Goal: Task Accomplishment & Management: Manage account settings

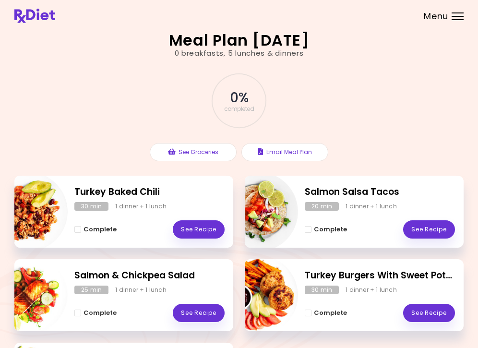
click at [459, 17] on div "Menu" at bounding box center [458, 16] width 12 height 8
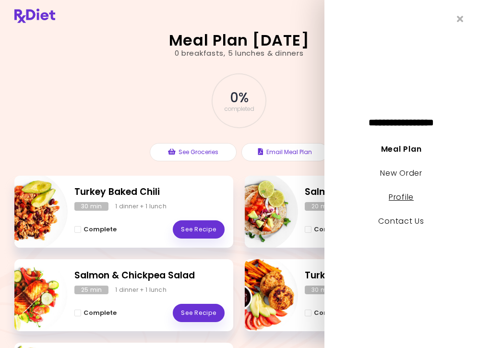
click at [408, 201] on link "Profile" at bounding box center [401, 197] width 25 height 11
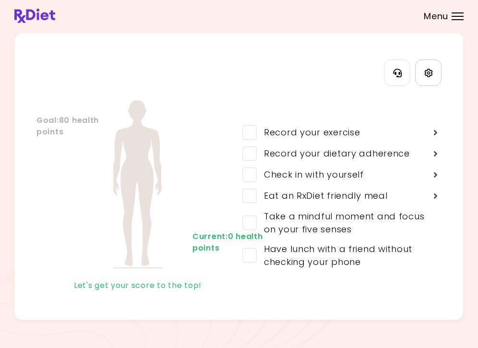
click at [424, 76] on icon "Settings" at bounding box center [428, 73] width 9 height 9
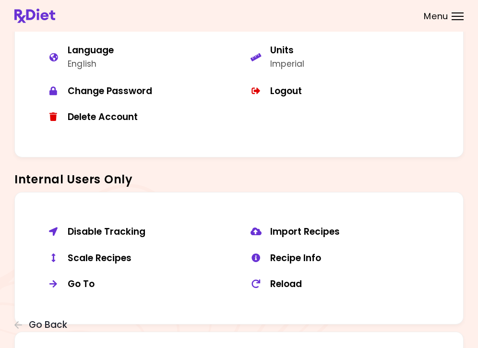
scroll to position [581, 0]
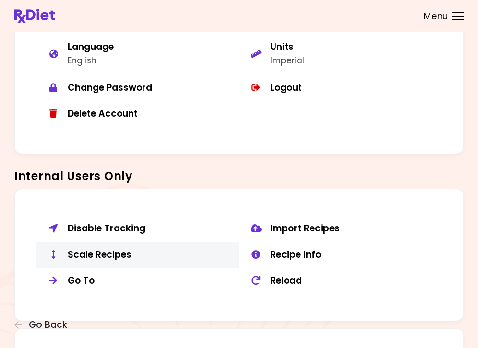
click at [108, 249] on div "Scale Recipes" at bounding box center [150, 255] width 164 height 12
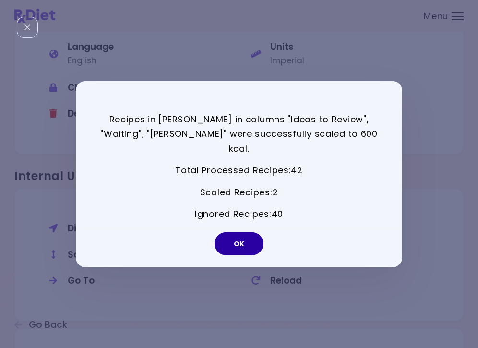
click at [245, 242] on button "OK" at bounding box center [239, 243] width 49 height 23
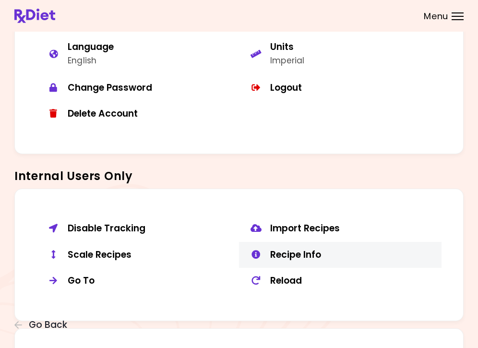
click at [297, 249] on div "Recipe Info" at bounding box center [352, 255] width 164 height 12
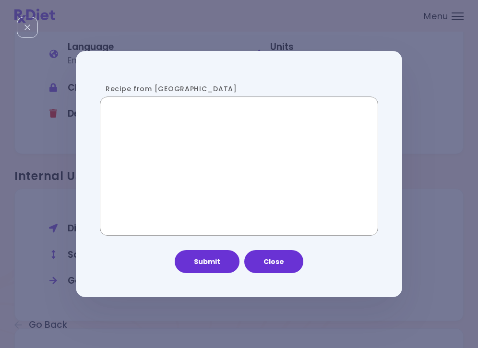
click at [218, 158] on textarea "Recipe from [GEOGRAPHIC_DATA]" at bounding box center [239, 166] width 279 height 139
paste textarea "**********"
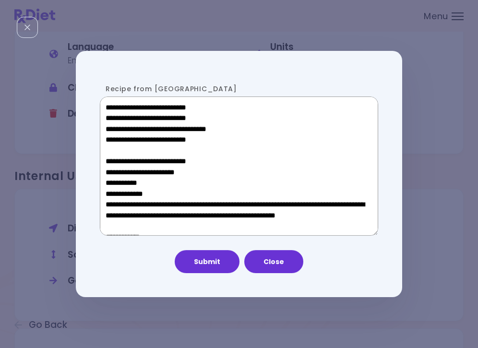
scroll to position [611, 0]
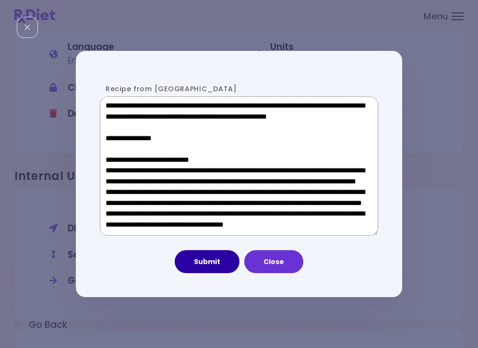
type textarea "**********"
click at [219, 259] on button "Submit" at bounding box center [207, 261] width 65 height 23
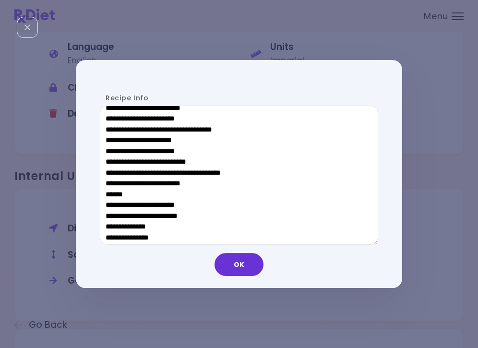
scroll to position [481, 0]
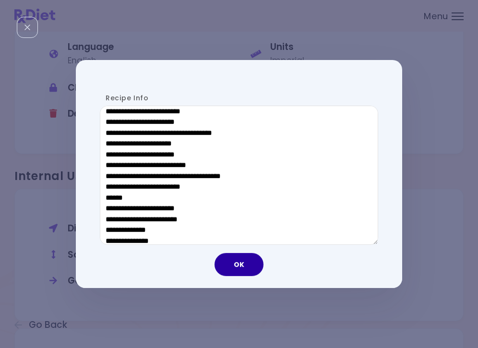
click at [231, 269] on button "OK" at bounding box center [239, 264] width 49 height 23
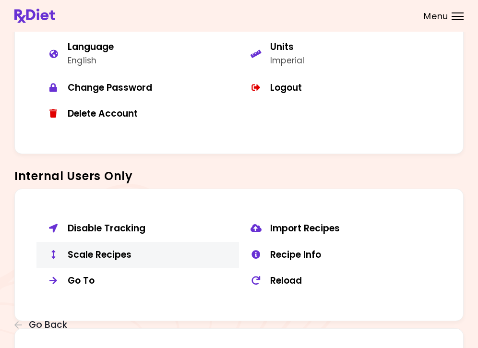
click at [105, 252] on div "Scale Recipes" at bounding box center [150, 255] width 164 height 12
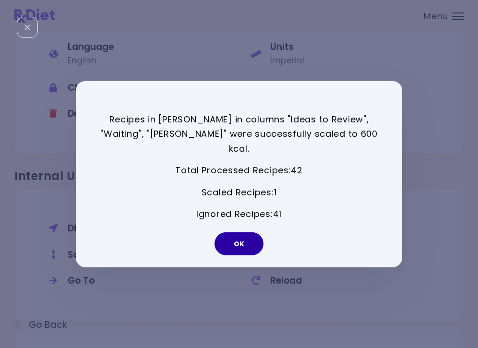
click at [241, 232] on button "OK" at bounding box center [239, 243] width 49 height 23
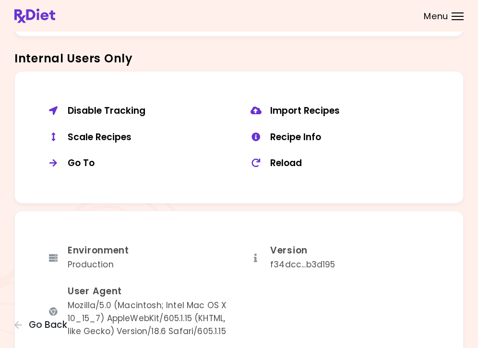
scroll to position [696, 0]
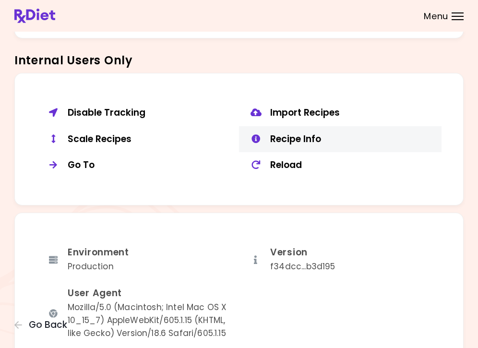
click at [311, 137] on div "Recipe Info" at bounding box center [352, 139] width 164 height 12
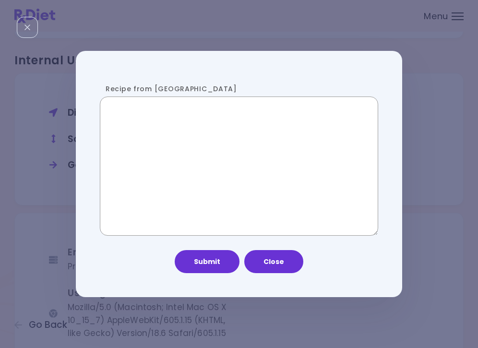
click at [240, 159] on textarea "Recipe from [GEOGRAPHIC_DATA]" at bounding box center [239, 166] width 279 height 139
paste textarea "**********"
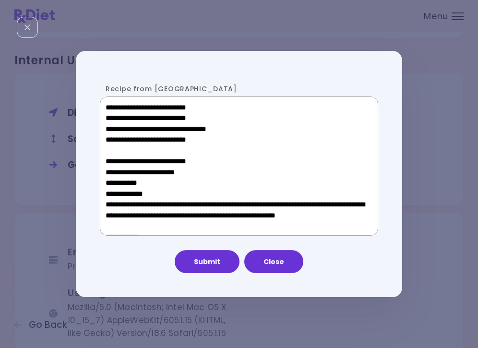
scroll to position [611, 0]
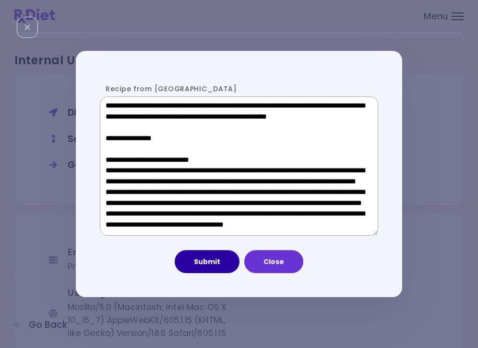
type textarea "**********"
click at [209, 255] on button "Submit" at bounding box center [207, 261] width 65 height 23
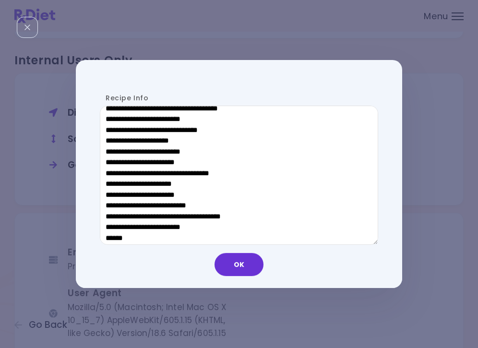
scroll to position [461, 0]
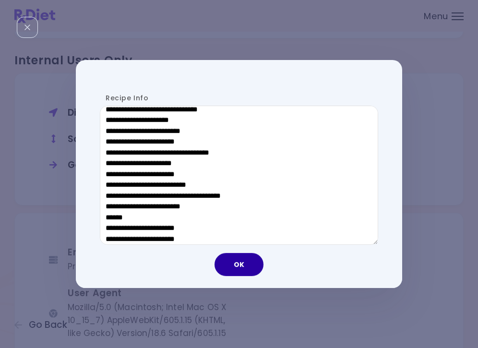
click at [242, 272] on button "OK" at bounding box center [239, 264] width 49 height 23
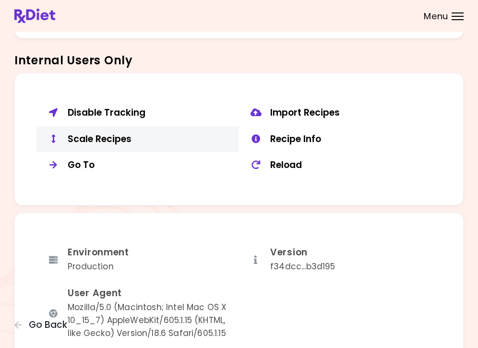
click at [84, 135] on div "Scale Recipes" at bounding box center [150, 139] width 164 height 12
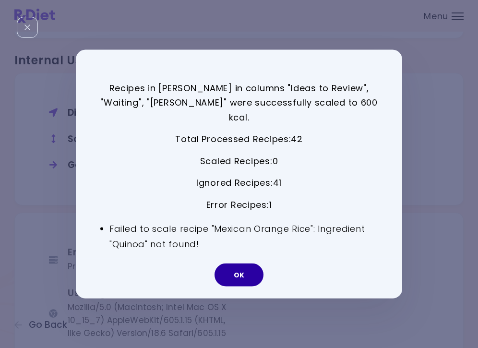
click at [252, 264] on button "OK" at bounding box center [239, 275] width 49 height 23
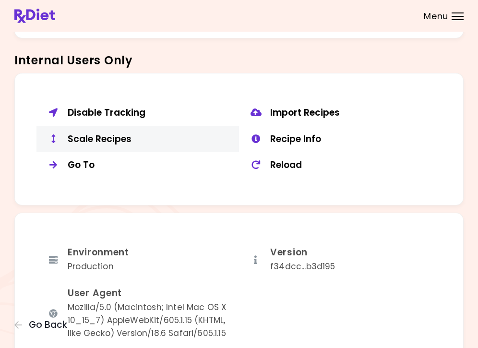
click at [102, 133] on div "Scale Recipes" at bounding box center [150, 139] width 164 height 12
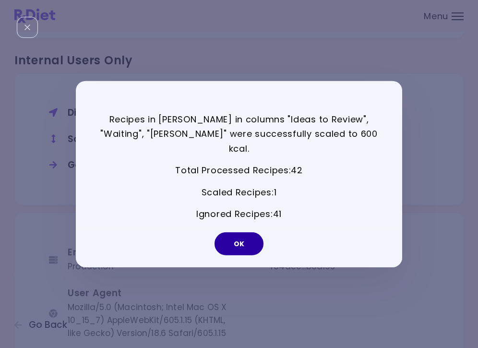
click at [240, 243] on button "OK" at bounding box center [239, 243] width 49 height 23
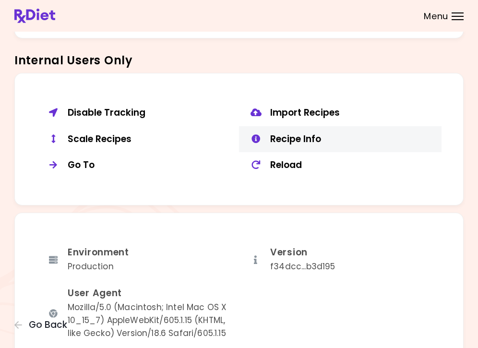
click at [312, 138] on div "Recipe Info" at bounding box center [352, 139] width 164 height 12
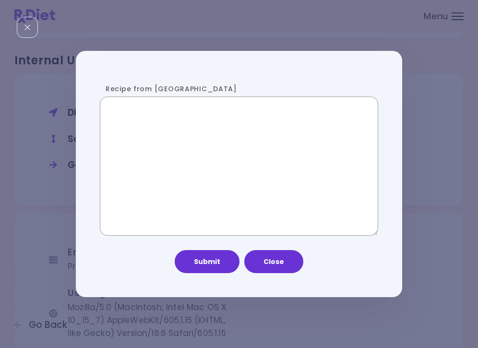
click at [184, 158] on textarea "Recipe from [GEOGRAPHIC_DATA]" at bounding box center [239, 166] width 279 height 139
paste textarea "**********"
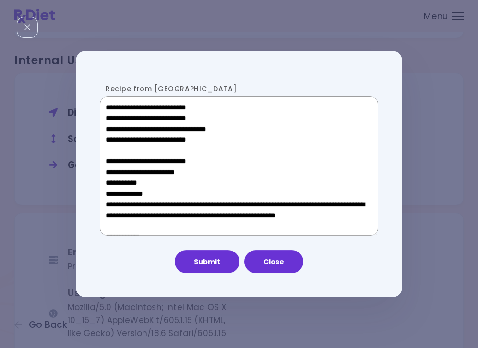
scroll to position [611, 0]
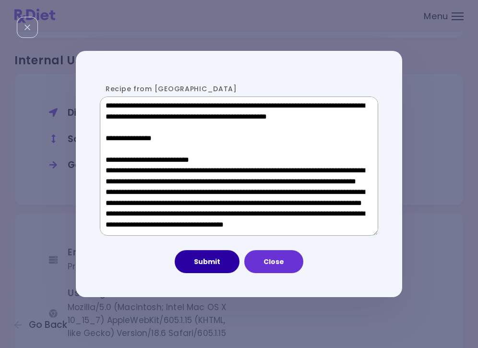
type textarea "**********"
click at [214, 267] on button "Submit" at bounding box center [207, 261] width 65 height 23
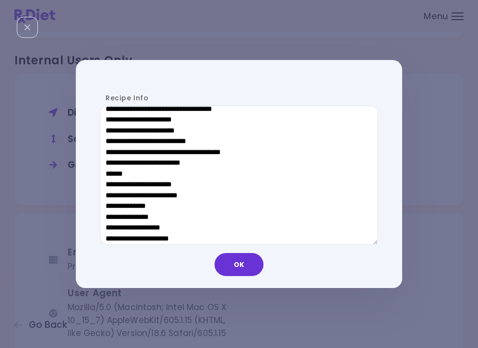
scroll to position [496, 0]
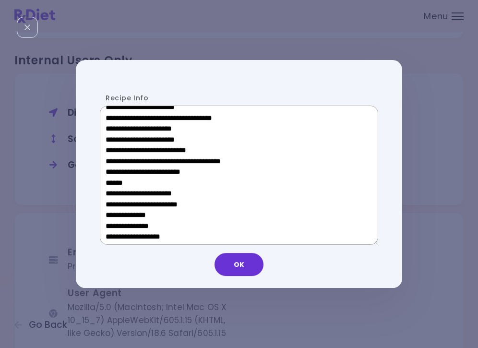
drag, startPoint x: 177, startPoint y: 180, endPoint x: 111, endPoint y: 181, distance: 65.8
click at [111, 181] on textarea "Recipe Info" at bounding box center [239, 175] width 279 height 139
click at [232, 265] on button "OK" at bounding box center [239, 264] width 49 height 23
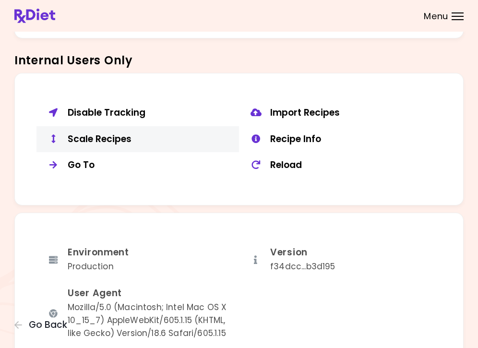
click at [100, 135] on div "Scale Recipes" at bounding box center [150, 139] width 164 height 12
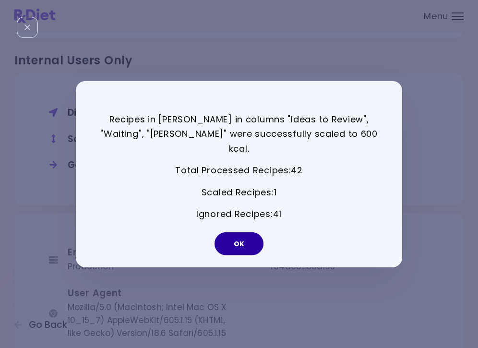
click at [245, 239] on button "OK" at bounding box center [239, 243] width 49 height 23
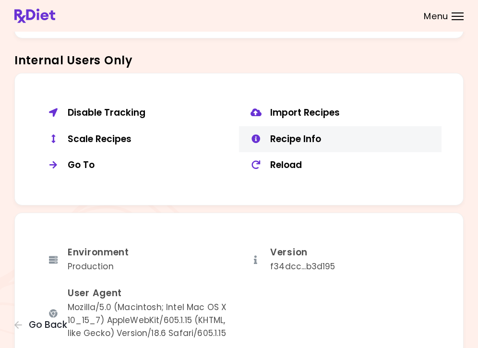
click at [298, 126] on button "Recipe Info" at bounding box center [340, 139] width 203 height 26
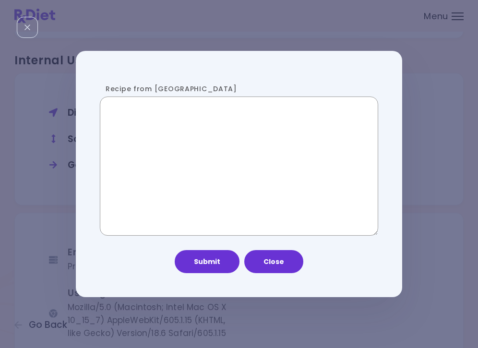
click at [197, 178] on textarea "Recipe from [GEOGRAPHIC_DATA]" at bounding box center [239, 166] width 279 height 139
paste textarea "**********"
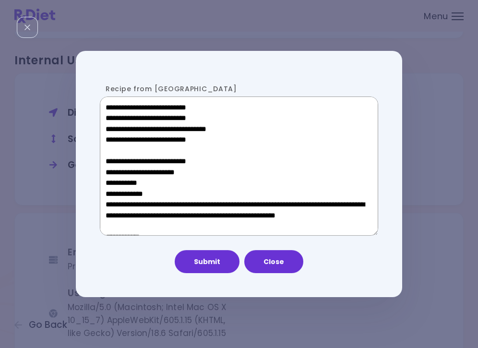
scroll to position [611, 0]
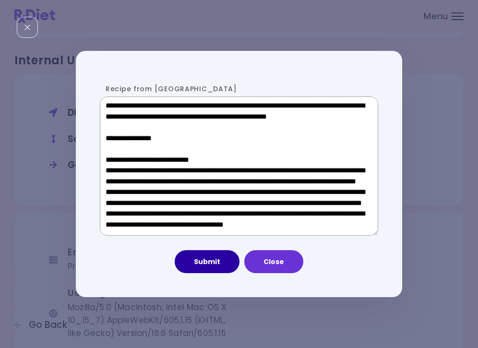
type textarea "**********"
click at [200, 261] on button "Submit" at bounding box center [207, 261] width 65 height 23
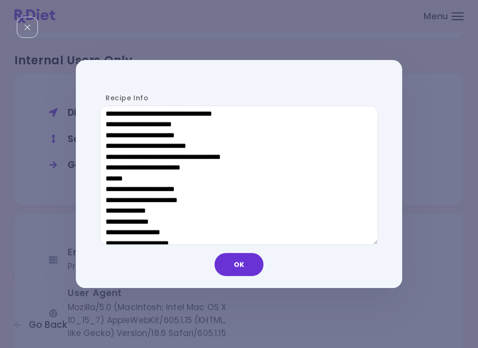
scroll to position [503, 0]
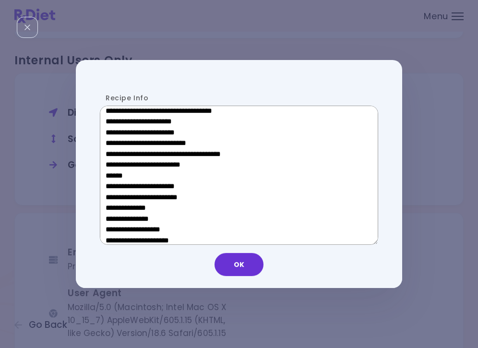
drag, startPoint x: 179, startPoint y: 174, endPoint x: 111, endPoint y: 173, distance: 67.2
click at [111, 173] on textarea "Recipe Info" at bounding box center [239, 175] width 279 height 139
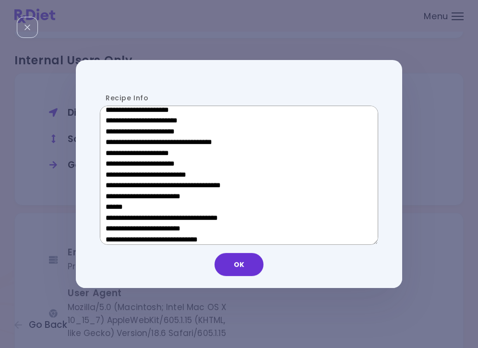
scroll to position [298, 0]
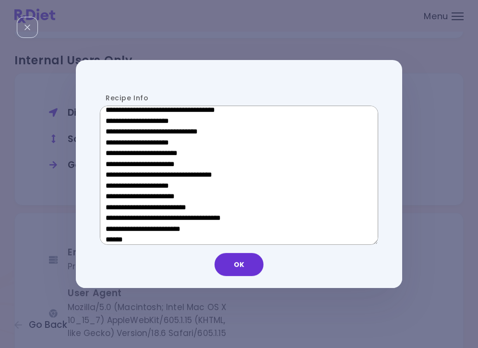
drag, startPoint x: 179, startPoint y: 187, endPoint x: 119, endPoint y: 187, distance: 60.0
click at [119, 187] on textarea "Recipe Info" at bounding box center [239, 175] width 279 height 139
click at [237, 267] on button "OK" at bounding box center [239, 264] width 49 height 23
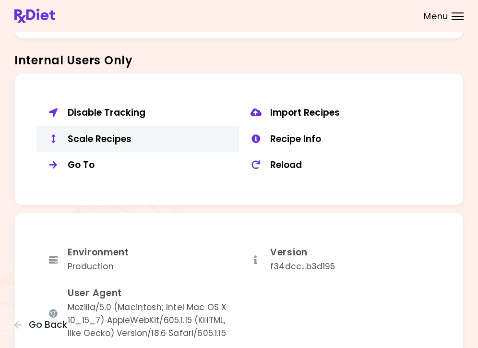
click at [101, 134] on div "Scale Recipes" at bounding box center [150, 139] width 164 height 12
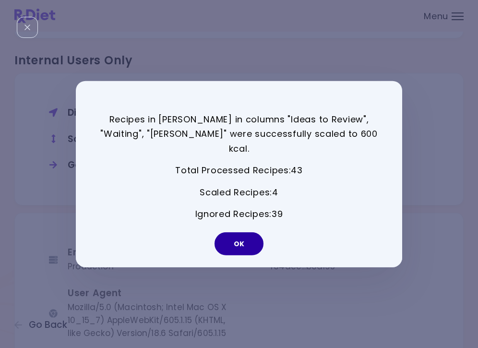
click at [240, 238] on button "OK" at bounding box center [239, 243] width 49 height 23
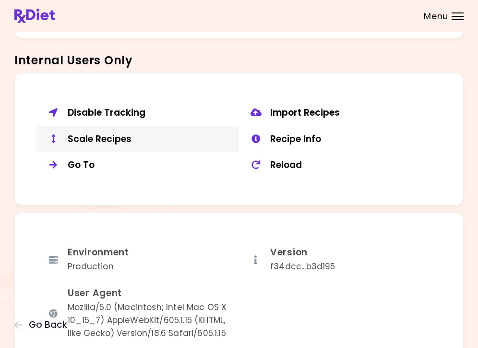
click at [129, 133] on div "Scale Recipes" at bounding box center [150, 139] width 164 height 12
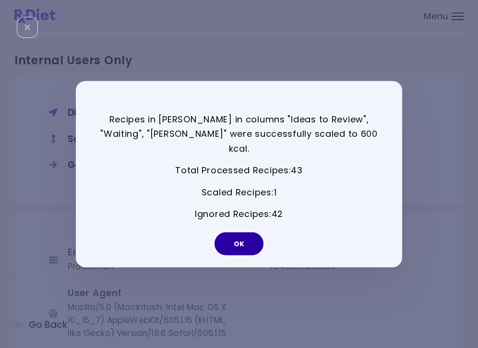
click at [230, 236] on button "OK" at bounding box center [239, 243] width 49 height 23
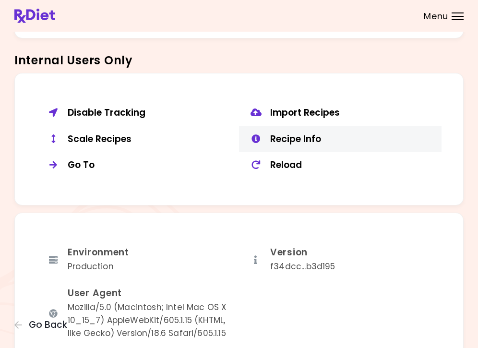
click at [296, 133] on div "Recipe Info" at bounding box center [352, 139] width 164 height 12
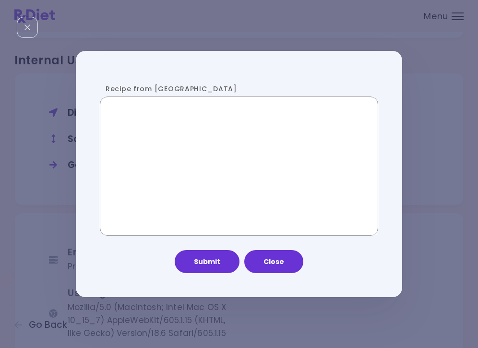
click at [258, 185] on textarea "Recipe from [GEOGRAPHIC_DATA]" at bounding box center [239, 166] width 279 height 139
paste textarea "**********"
type textarea "**********"
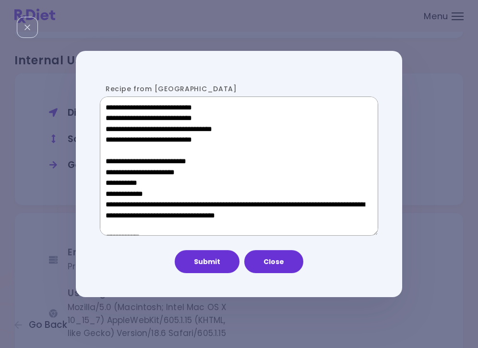
scroll to position [516, 0]
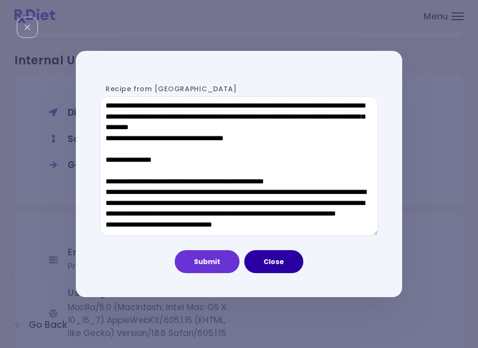
click at [272, 261] on button "Close" at bounding box center [273, 261] width 59 height 23
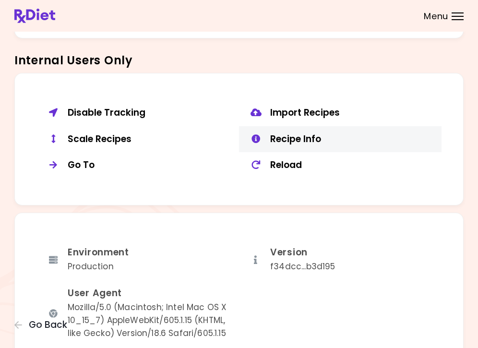
click at [292, 133] on div "Recipe Info" at bounding box center [352, 139] width 164 height 12
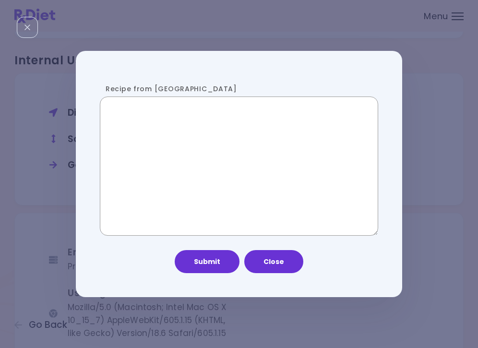
click at [236, 161] on textarea "Recipe from [GEOGRAPHIC_DATA]" at bounding box center [239, 166] width 279 height 139
paste textarea "**********"
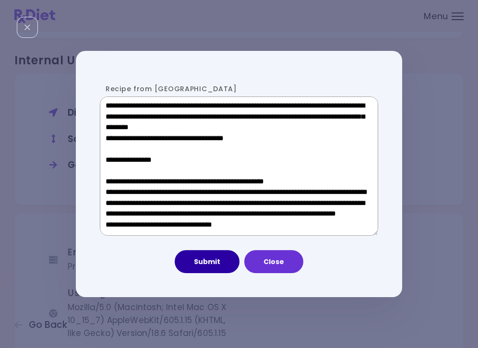
type textarea "**********"
click at [220, 266] on button "Submit" at bounding box center [207, 261] width 65 height 23
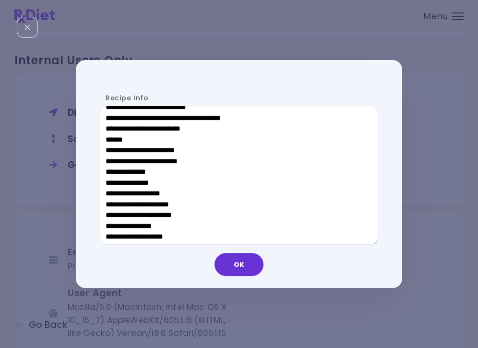
scroll to position [533, 0]
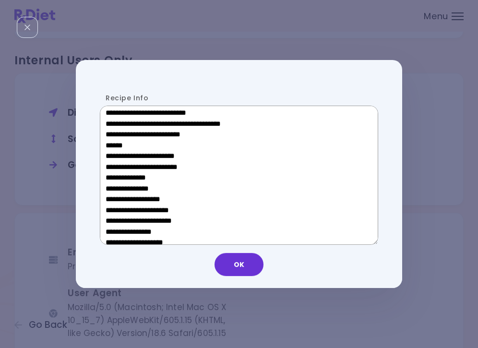
drag, startPoint x: 181, startPoint y: 144, endPoint x: 113, endPoint y: 144, distance: 67.7
click at [113, 144] on textarea "Recipe Info" at bounding box center [239, 175] width 279 height 139
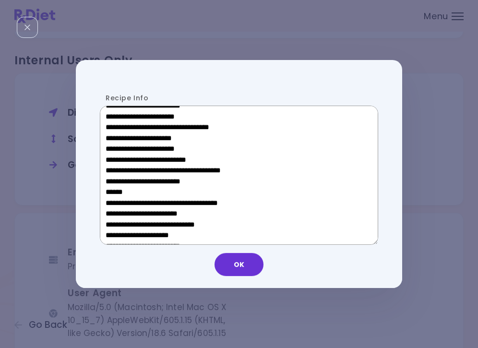
scroll to position [335, 0]
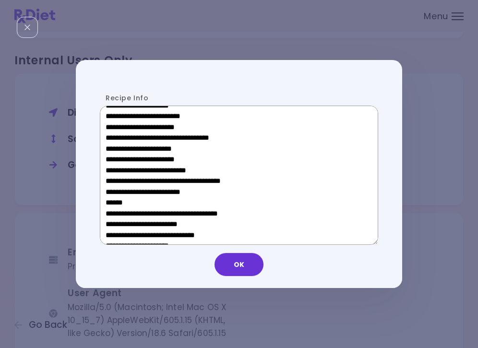
drag, startPoint x: 181, startPoint y: 150, endPoint x: 118, endPoint y: 149, distance: 62.9
click at [118, 149] on textarea "Recipe Info" at bounding box center [239, 175] width 279 height 139
click at [233, 261] on button "OK" at bounding box center [239, 264] width 49 height 23
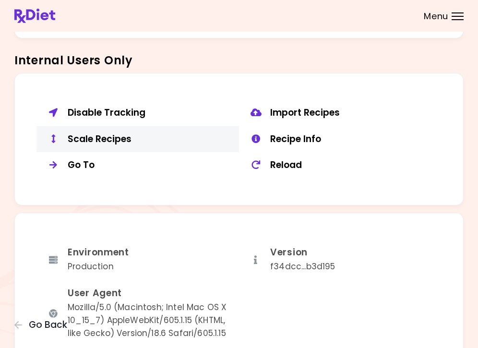
click at [119, 142] on button "Scale Recipes" at bounding box center [137, 139] width 203 height 26
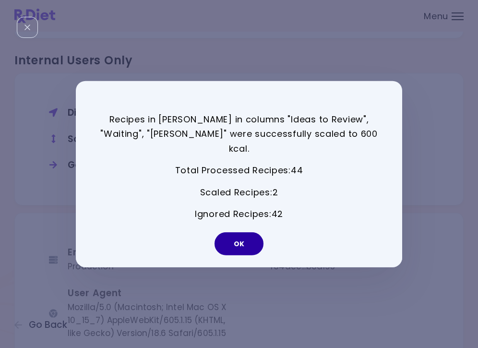
click at [244, 233] on button "OK" at bounding box center [239, 243] width 49 height 23
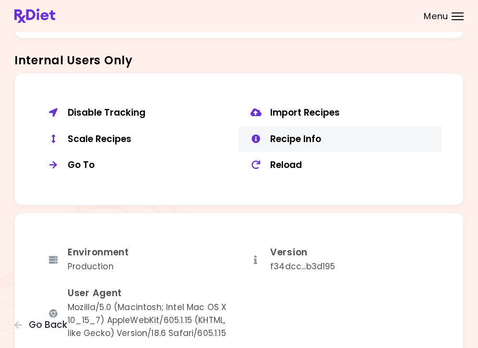
click at [288, 137] on div "Recipe Info" at bounding box center [352, 139] width 164 height 12
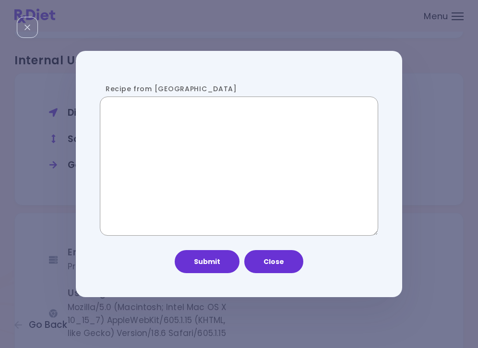
click at [230, 177] on textarea "Recipe from [GEOGRAPHIC_DATA]" at bounding box center [239, 166] width 279 height 139
paste textarea "**********"
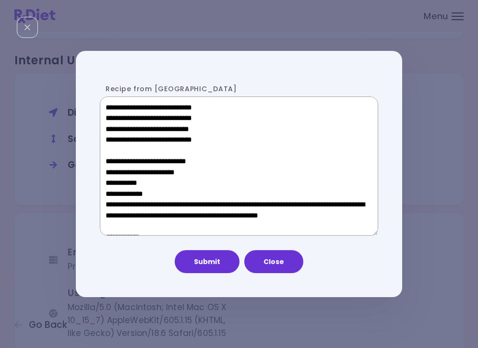
scroll to position [611, 0]
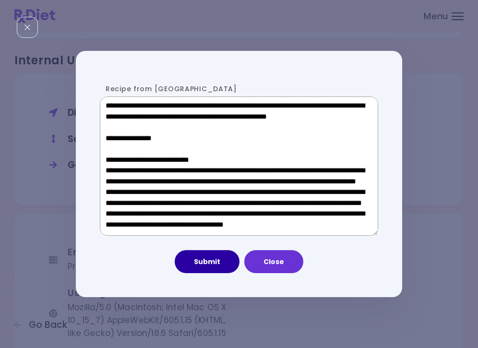
type textarea "**********"
click at [208, 270] on button "Submit" at bounding box center [207, 261] width 65 height 23
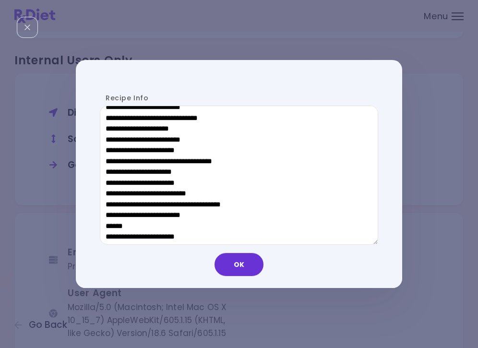
scroll to position [463, 0]
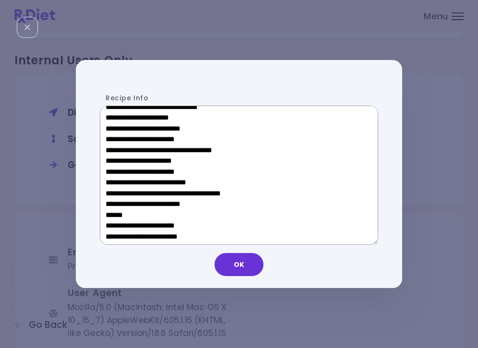
drag, startPoint x: 177, startPoint y: 210, endPoint x: 112, endPoint y: 211, distance: 64.3
click at [112, 211] on textarea "Recipe Info" at bounding box center [239, 175] width 279 height 139
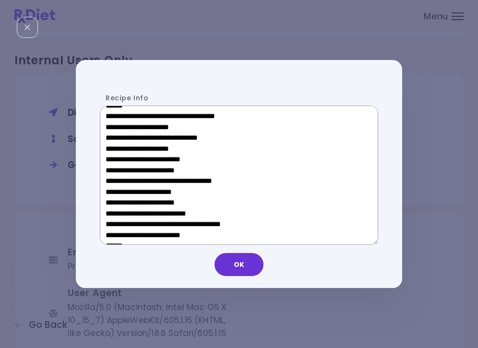
scroll to position [263, 0]
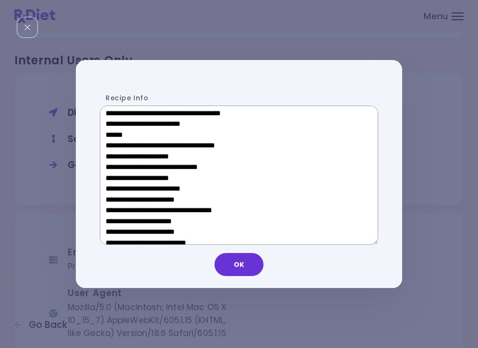
drag, startPoint x: 180, startPoint y: 220, endPoint x: 120, endPoint y: 221, distance: 60.0
click at [120, 221] on textarea "Recipe Info" at bounding box center [239, 175] width 279 height 139
click at [242, 271] on button "OK" at bounding box center [239, 264] width 49 height 23
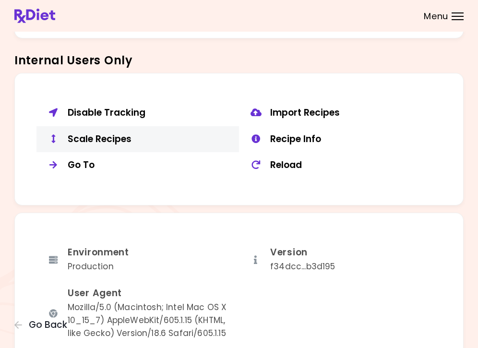
click at [97, 133] on div "Scale Recipes" at bounding box center [150, 139] width 164 height 12
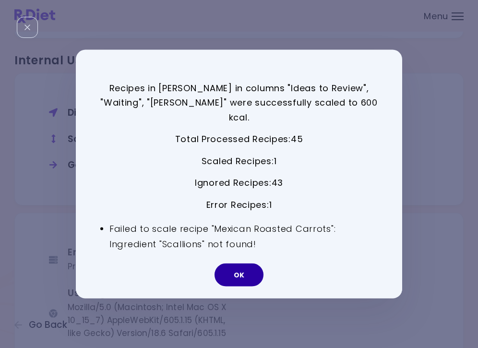
click at [250, 267] on button "OK" at bounding box center [239, 275] width 49 height 23
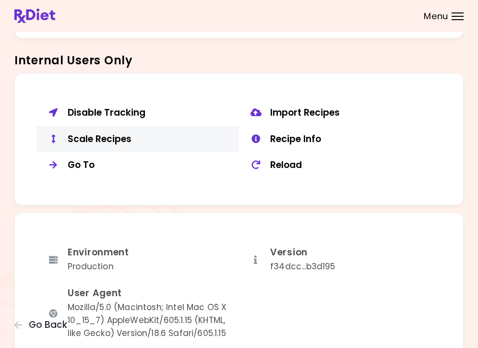
click at [117, 133] on div "Scale Recipes" at bounding box center [150, 139] width 164 height 12
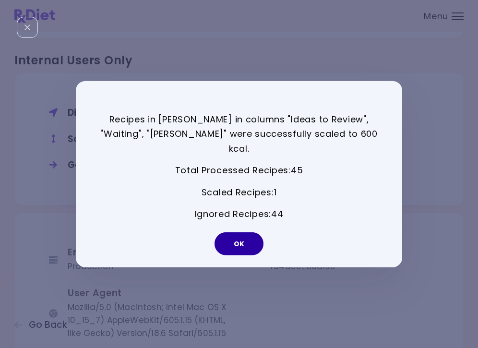
click at [241, 236] on button "OK" at bounding box center [239, 243] width 49 height 23
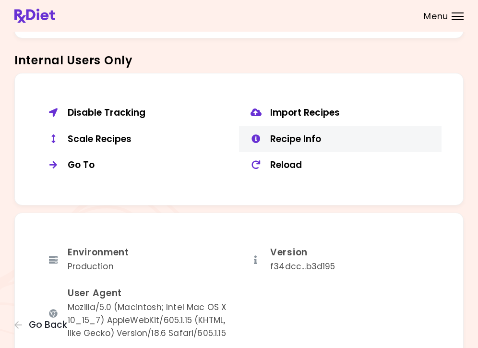
click at [305, 139] on button "Recipe Info" at bounding box center [340, 139] width 203 height 26
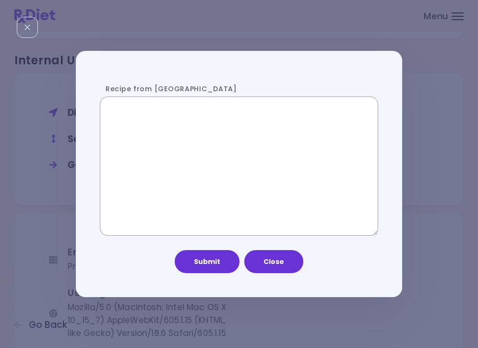
click at [204, 175] on textarea "Recipe from [GEOGRAPHIC_DATA]" at bounding box center [239, 166] width 279 height 139
paste textarea "**********"
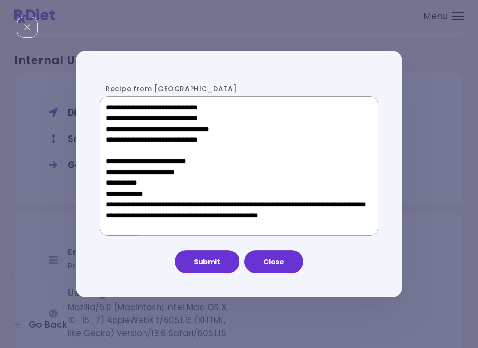
scroll to position [611, 0]
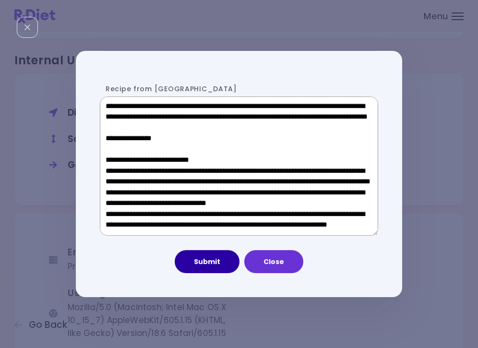
type textarea "**********"
click at [209, 262] on button "Submit" at bounding box center [207, 261] width 65 height 23
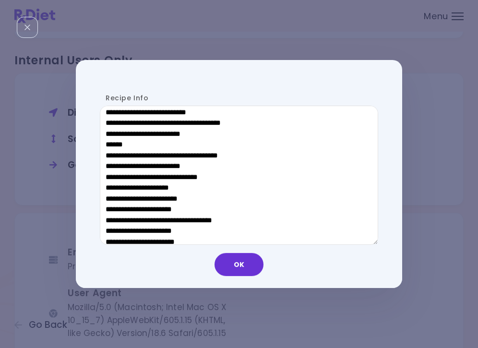
scroll to position [474, 0]
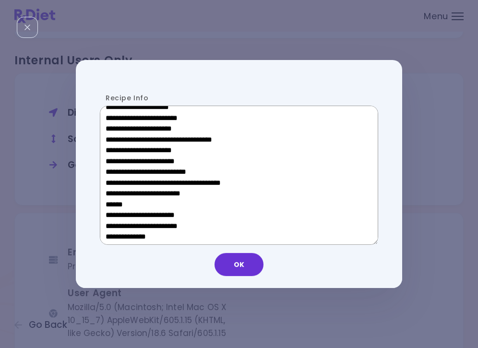
drag, startPoint x: 184, startPoint y: 202, endPoint x: 111, endPoint y: 201, distance: 73.5
click at [111, 201] on textarea "Recipe Info" at bounding box center [239, 175] width 279 height 139
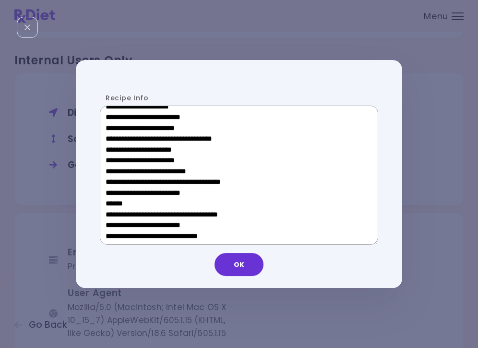
scroll to position [321, 0]
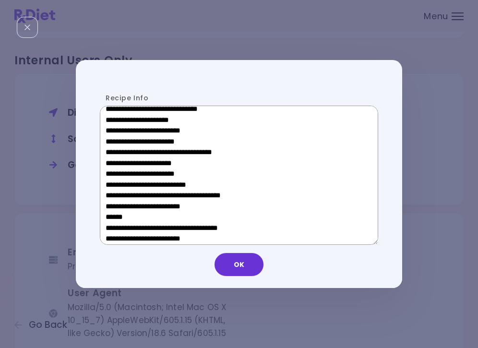
drag, startPoint x: 181, startPoint y: 167, endPoint x: 119, endPoint y: 166, distance: 62.0
click at [119, 166] on textarea "Recipe Info" at bounding box center [239, 175] width 279 height 139
click at [258, 271] on button "OK" at bounding box center [239, 264] width 49 height 23
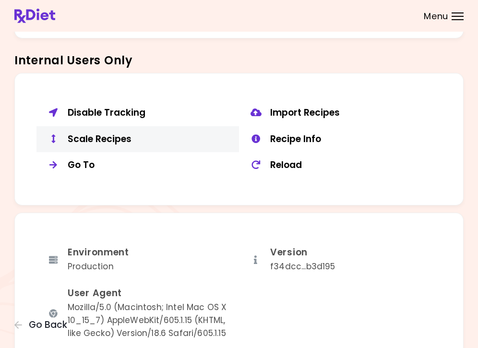
click at [97, 133] on div "Scale Recipes" at bounding box center [150, 139] width 164 height 12
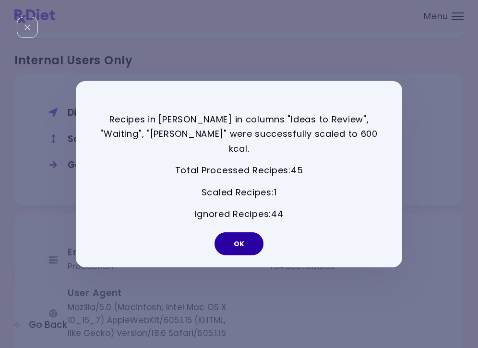
click at [240, 239] on button "OK" at bounding box center [239, 243] width 49 height 23
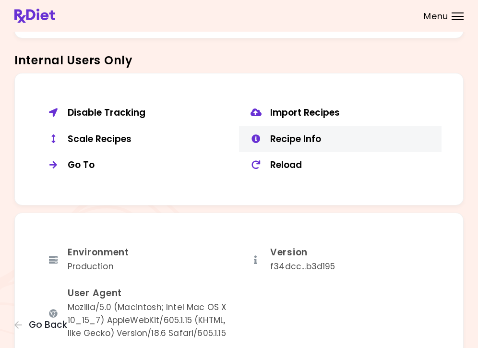
click at [274, 133] on div "Recipe Info" at bounding box center [352, 139] width 164 height 12
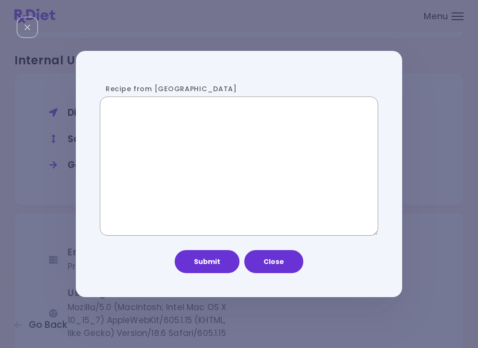
click at [202, 176] on textarea "Recipe from [GEOGRAPHIC_DATA]" at bounding box center [239, 166] width 279 height 139
paste textarea "**********"
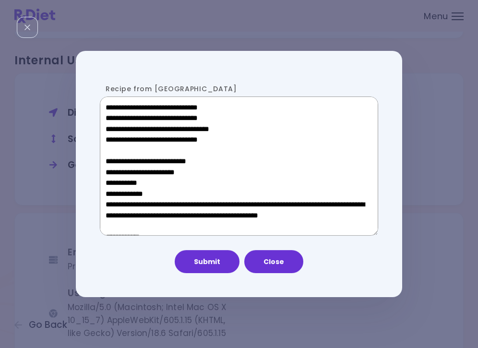
scroll to position [611, 0]
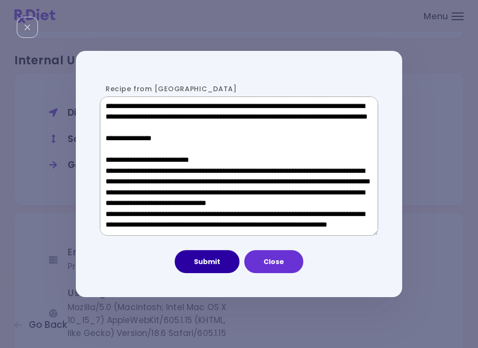
type textarea "**********"
click at [209, 265] on button "Submit" at bounding box center [207, 261] width 65 height 23
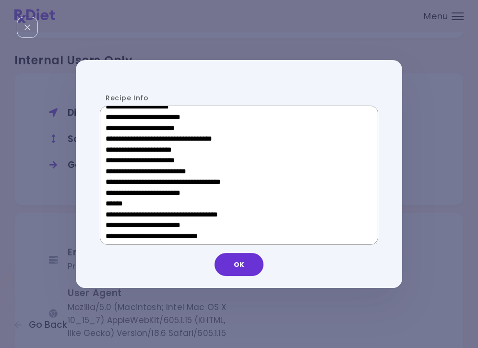
scroll to position [298, 0]
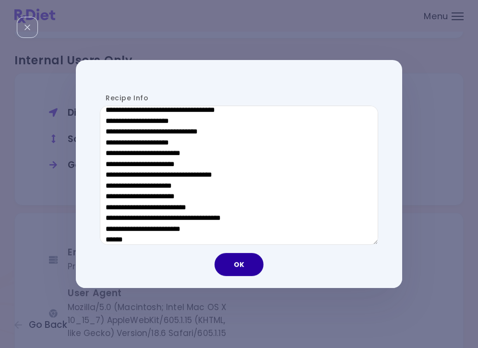
click at [238, 262] on button "OK" at bounding box center [239, 264] width 49 height 23
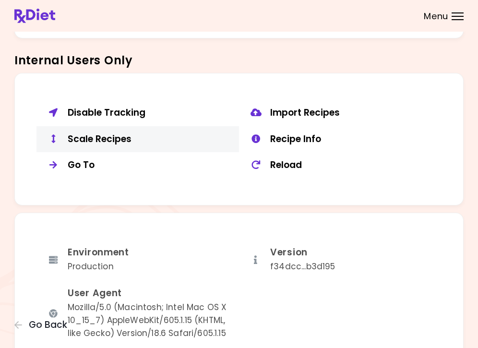
click at [100, 134] on div "Scale Recipes" at bounding box center [150, 139] width 164 height 12
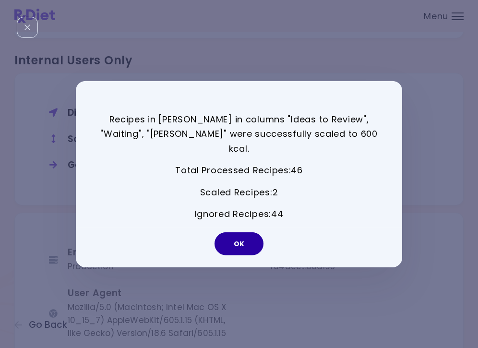
click at [237, 232] on button "OK" at bounding box center [239, 243] width 49 height 23
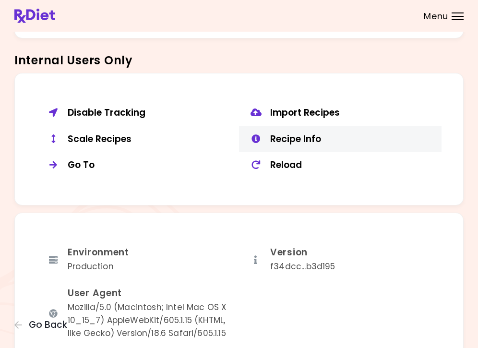
click at [316, 137] on div "Recipe Info" at bounding box center [352, 139] width 164 height 12
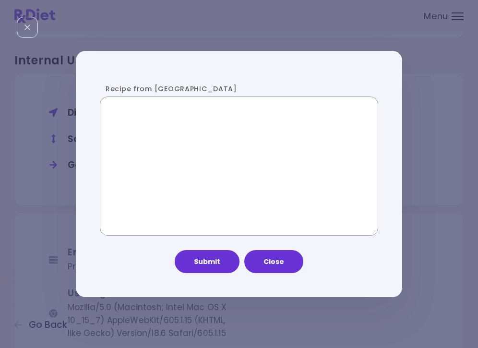
click at [196, 167] on textarea "Recipe from [GEOGRAPHIC_DATA]" at bounding box center [239, 166] width 279 height 139
paste textarea "**********"
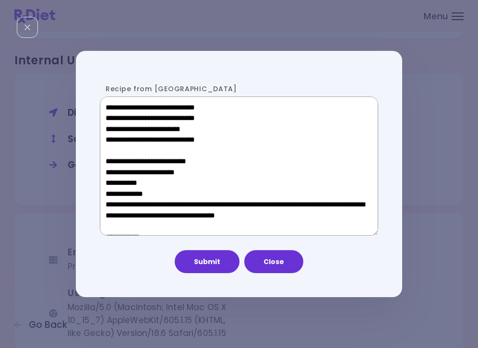
scroll to position [442, 0]
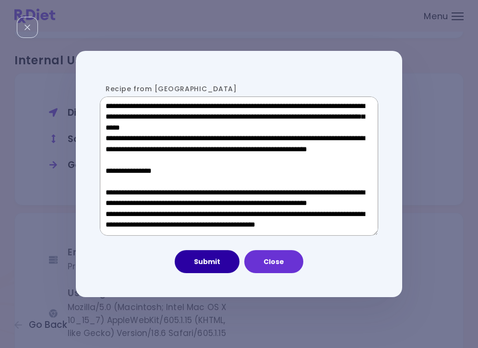
type textarea "**********"
click at [204, 263] on button "Submit" at bounding box center [207, 261] width 65 height 23
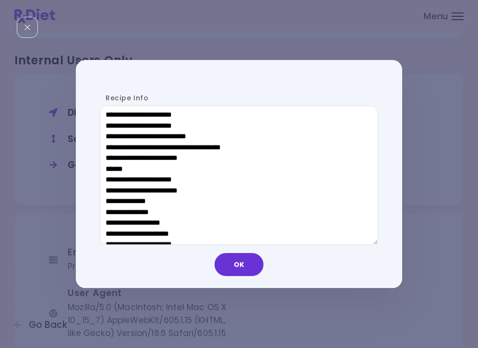
scroll to position [510, 0]
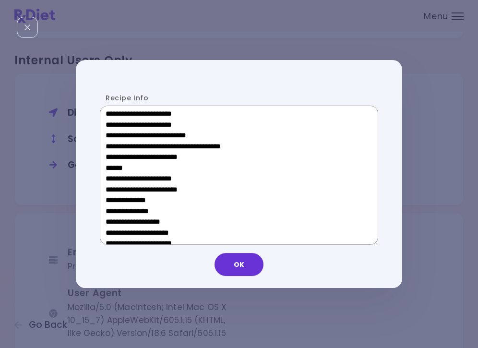
drag, startPoint x: 170, startPoint y: 164, endPoint x: 112, endPoint y: 165, distance: 58.1
click at [112, 165] on textarea "Recipe Info" at bounding box center [239, 175] width 279 height 139
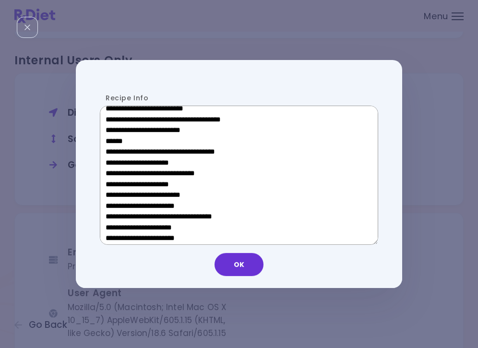
scroll to position [257, 0]
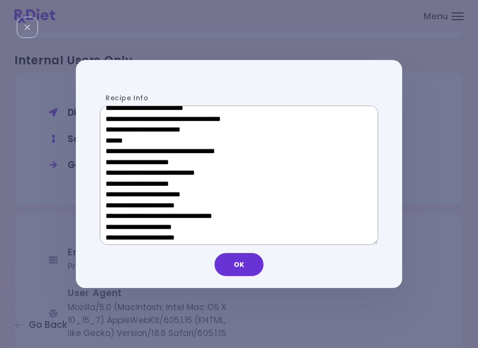
drag, startPoint x: 176, startPoint y: 228, endPoint x: 121, endPoint y: 230, distance: 55.7
click at [121, 230] on textarea "Recipe Info" at bounding box center [239, 175] width 279 height 139
click at [253, 274] on button "OK" at bounding box center [239, 264] width 49 height 23
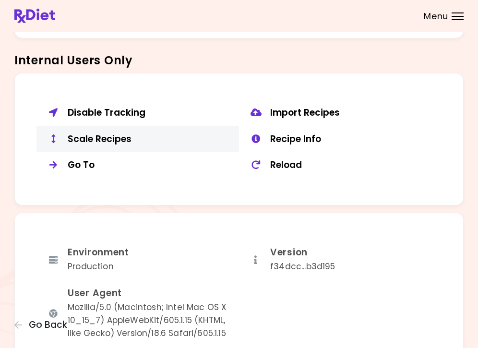
click at [82, 133] on div "Scale Recipes" at bounding box center [150, 139] width 164 height 12
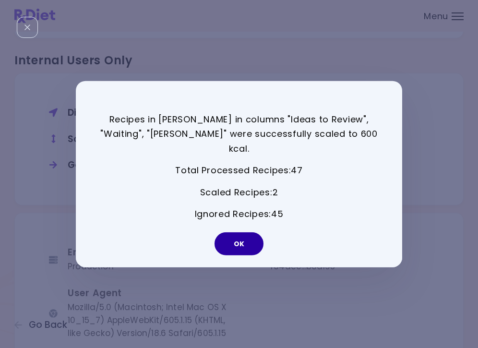
click at [227, 236] on button "OK" at bounding box center [239, 243] width 49 height 23
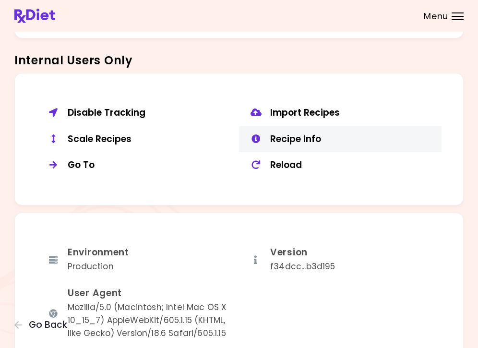
click at [289, 133] on div "Recipe Info" at bounding box center [352, 139] width 164 height 12
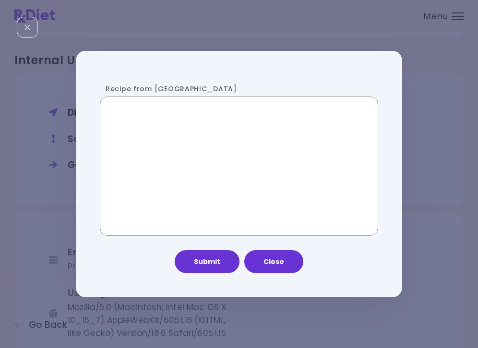
click at [201, 172] on textarea "Recipe from [GEOGRAPHIC_DATA]" at bounding box center [239, 166] width 279 height 139
paste textarea "**********"
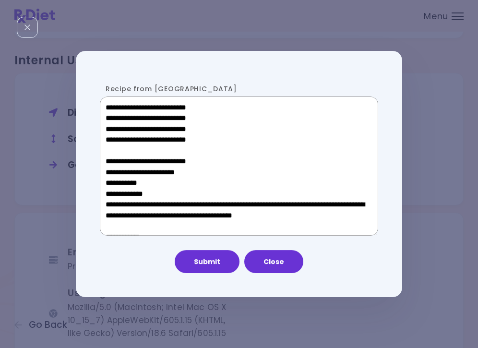
scroll to position [569, 0]
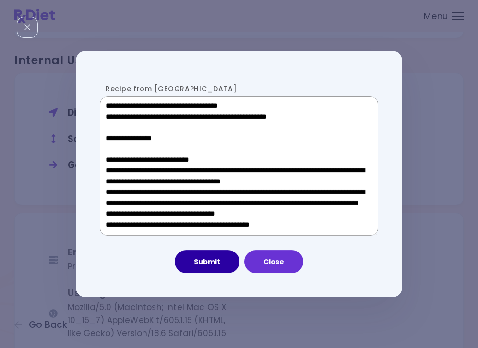
type textarea "**********"
click at [212, 262] on button "Submit" at bounding box center [207, 261] width 65 height 23
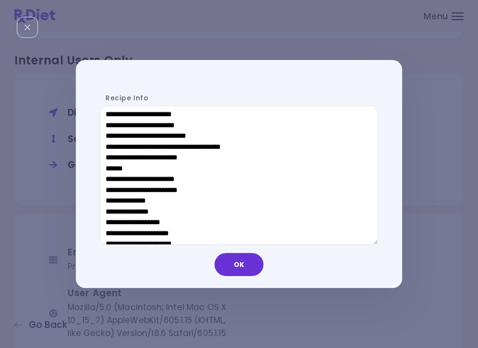
scroll to position [521, 0]
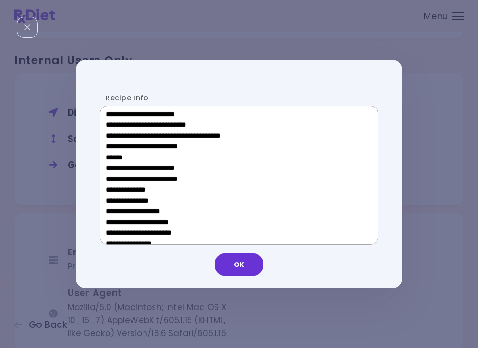
drag, startPoint x: 177, startPoint y: 157, endPoint x: 114, endPoint y: 156, distance: 63.4
click at [114, 156] on textarea "Recipe Info" at bounding box center [239, 175] width 279 height 139
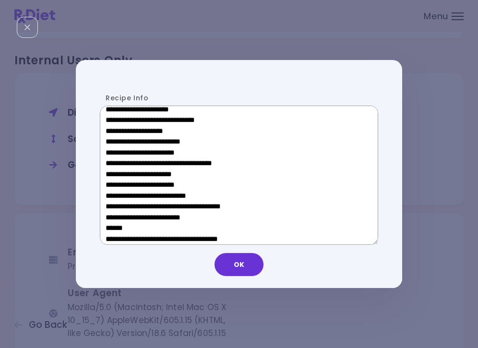
scroll to position [310, 0]
drag, startPoint x: 182, startPoint y: 174, endPoint x: 114, endPoint y: 174, distance: 67.2
click at [114, 174] on textarea "Recipe Info" at bounding box center [239, 175] width 279 height 139
click at [229, 267] on button "OK" at bounding box center [239, 264] width 49 height 23
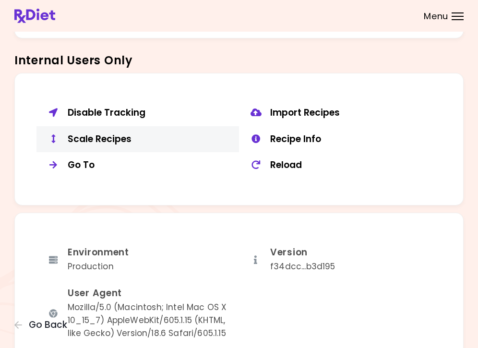
click at [81, 138] on div "Scale Recipes" at bounding box center [150, 139] width 164 height 12
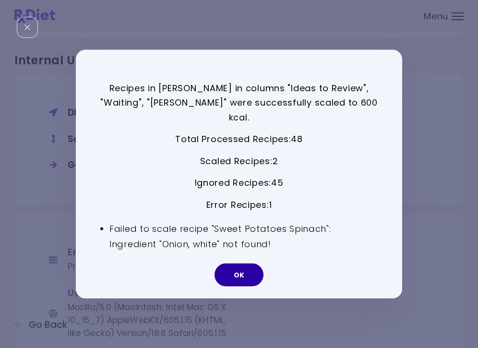
click at [247, 266] on button "OK" at bounding box center [239, 275] width 49 height 23
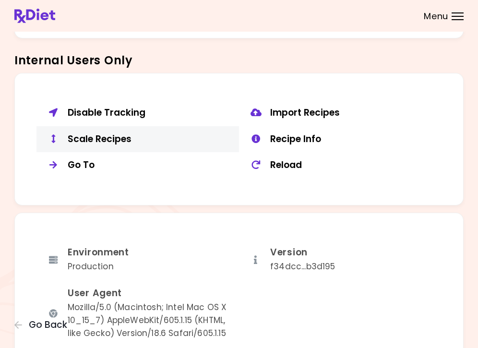
click at [130, 135] on div "Scale Recipes" at bounding box center [150, 139] width 164 height 12
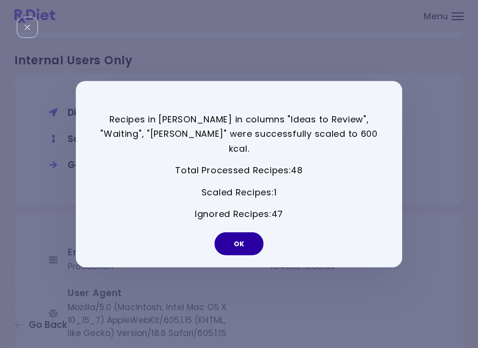
click at [240, 232] on button "OK" at bounding box center [239, 243] width 49 height 23
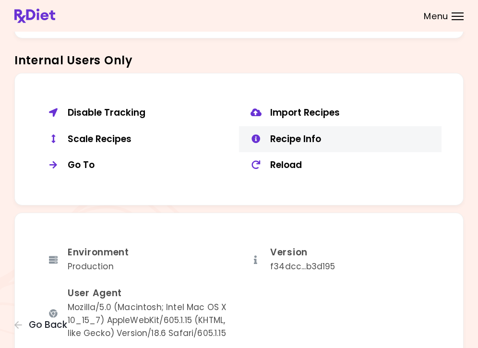
click at [318, 133] on div "Recipe Info" at bounding box center [352, 139] width 164 height 12
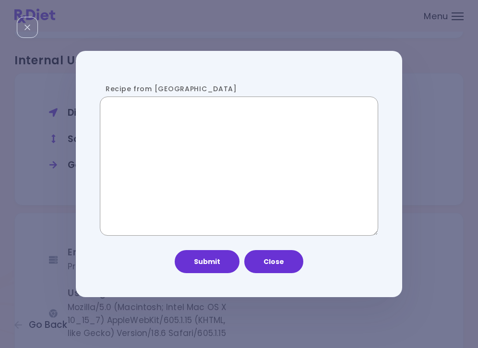
click at [252, 173] on textarea "Recipe from [GEOGRAPHIC_DATA]" at bounding box center [239, 166] width 279 height 139
paste textarea "**********"
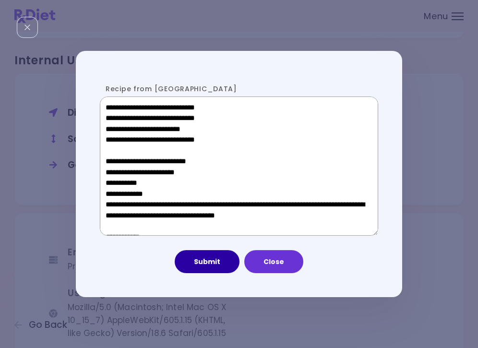
scroll to position [611, 0]
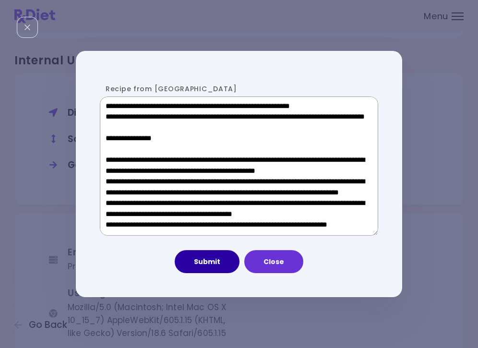
type textarea "**********"
click at [215, 267] on button "Submit" at bounding box center [207, 261] width 65 height 23
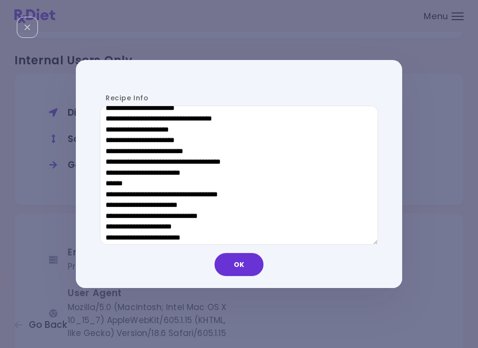
scroll to position [535, 0]
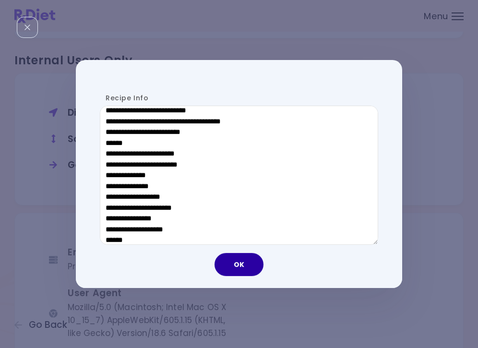
click at [235, 262] on button "OK" at bounding box center [239, 264] width 49 height 23
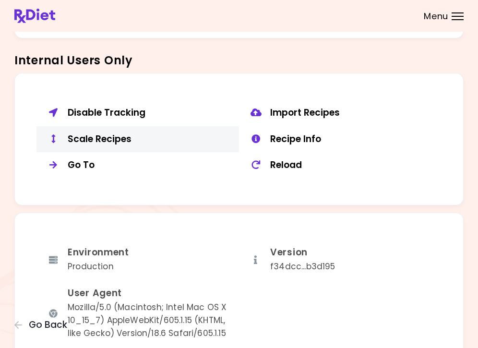
click at [103, 133] on div "Scale Recipes" at bounding box center [150, 139] width 164 height 12
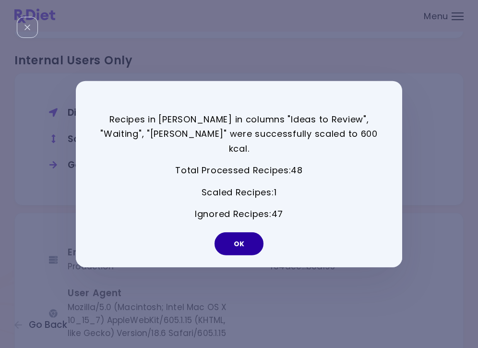
click at [242, 238] on button "OK" at bounding box center [239, 243] width 49 height 23
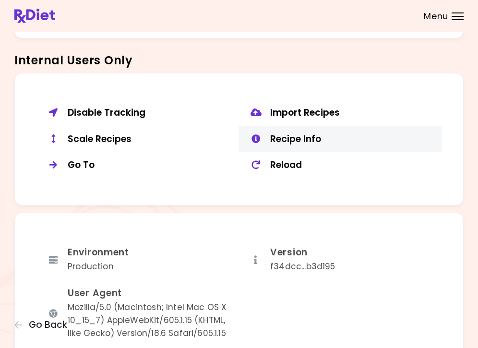
click at [310, 133] on div "Recipe Info" at bounding box center [352, 139] width 164 height 12
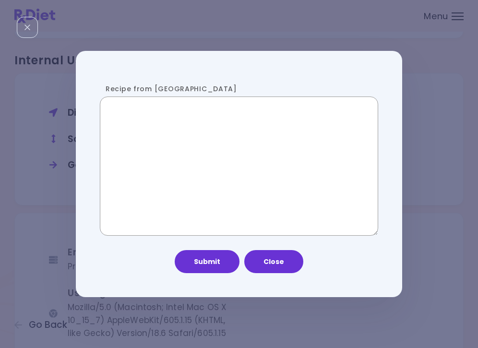
click at [204, 177] on textarea "Recipe from [GEOGRAPHIC_DATA]" at bounding box center [239, 166] width 279 height 139
paste textarea "**********"
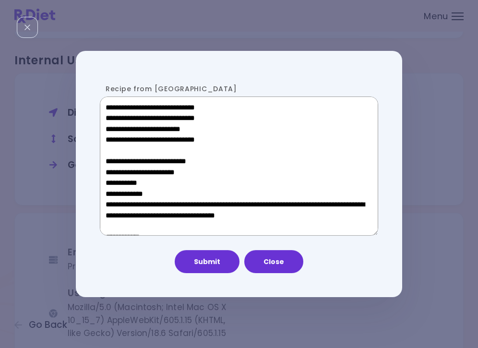
scroll to position [611, 0]
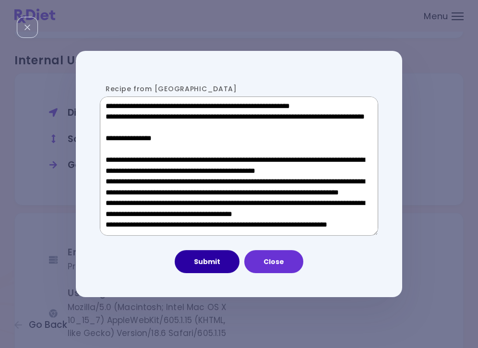
type textarea "**********"
click at [199, 266] on button "Submit" at bounding box center [207, 261] width 65 height 23
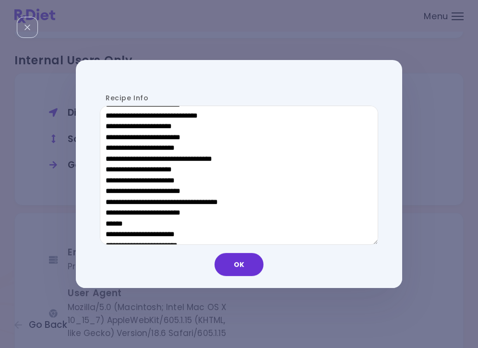
scroll to position [455, 0]
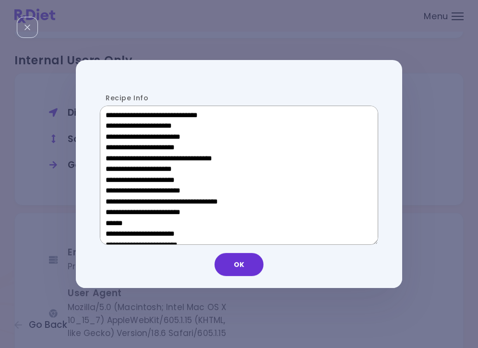
drag, startPoint x: 182, startPoint y: 221, endPoint x: 111, endPoint y: 218, distance: 70.6
click at [111, 218] on textarea "Recipe Info" at bounding box center [239, 175] width 279 height 139
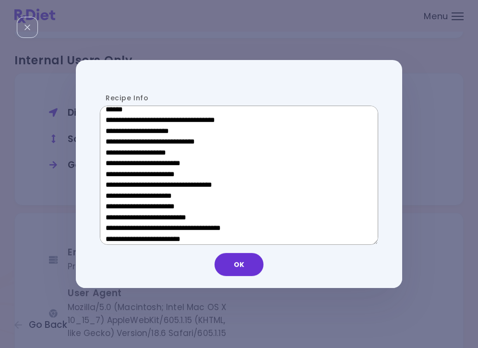
scroll to position [275, 0]
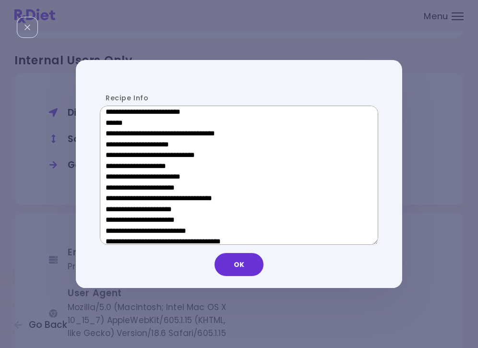
drag, startPoint x: 177, startPoint y: 210, endPoint x: 120, endPoint y: 209, distance: 57.6
click at [120, 209] on textarea "Recipe Info" at bounding box center [239, 175] width 279 height 139
click at [250, 266] on button "OK" at bounding box center [239, 264] width 49 height 23
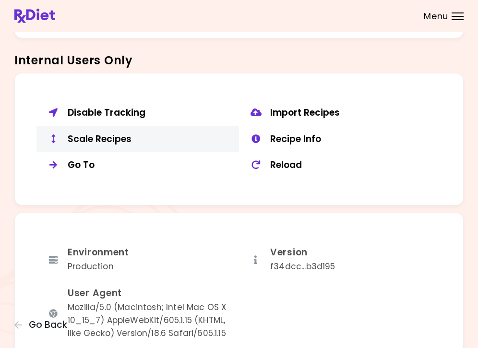
click at [132, 140] on button "Scale Recipes" at bounding box center [137, 139] width 203 height 26
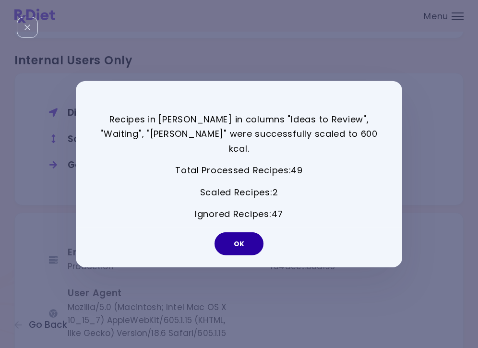
click at [251, 239] on button "OK" at bounding box center [239, 243] width 49 height 23
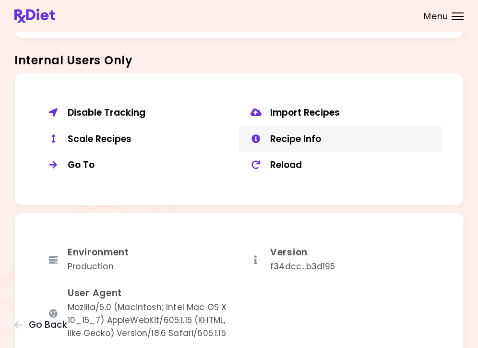
click at [288, 133] on div "Recipe Info" at bounding box center [352, 139] width 164 height 12
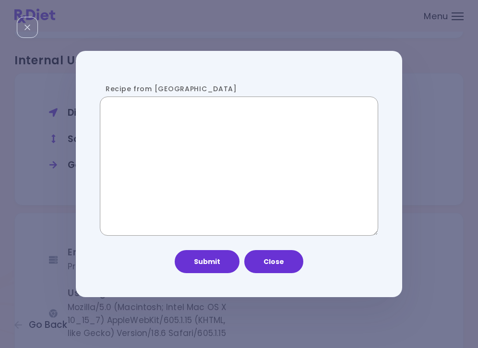
click at [200, 161] on textarea "Recipe from [GEOGRAPHIC_DATA]" at bounding box center [239, 166] width 279 height 139
paste textarea "**********"
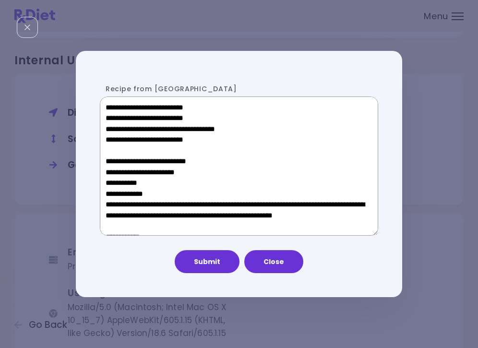
scroll to position [537, 0]
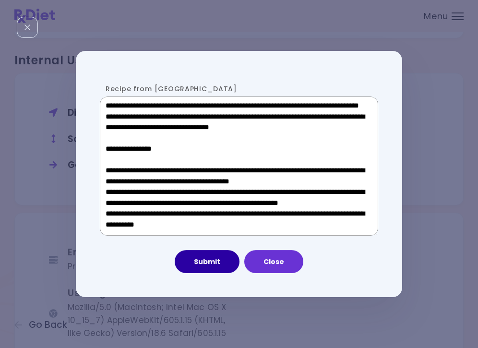
type textarea "**********"
click at [207, 268] on button "Submit" at bounding box center [207, 261] width 65 height 23
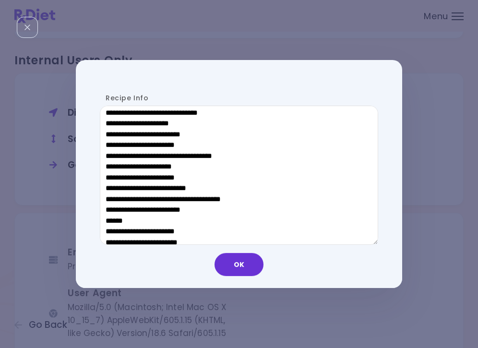
scroll to position [459, 0]
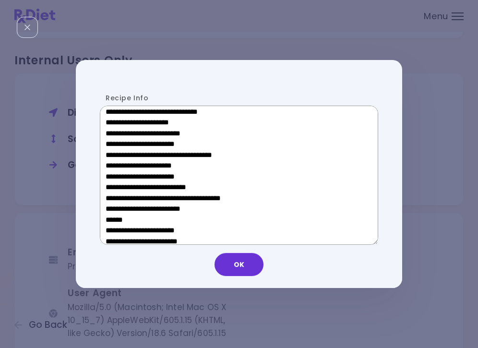
drag, startPoint x: 173, startPoint y: 215, endPoint x: 113, endPoint y: 215, distance: 60.5
click at [113, 215] on textarea "Recipe Info" at bounding box center [239, 175] width 279 height 139
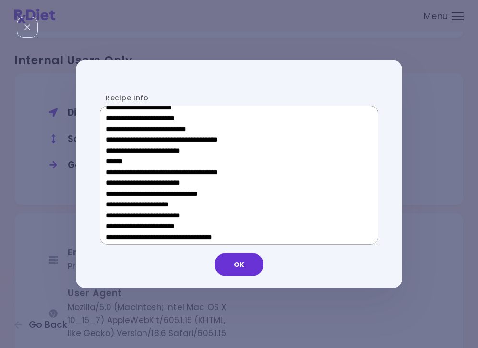
scroll to position [309, 0]
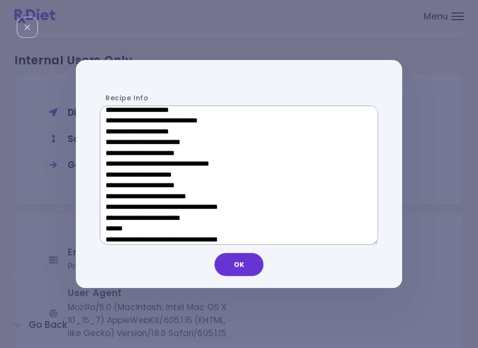
drag, startPoint x: 180, startPoint y: 174, endPoint x: 121, endPoint y: 174, distance: 59.5
click at [121, 174] on textarea "Recipe Info" at bounding box center [239, 175] width 279 height 139
